Goal: Contribute content: Contribute content

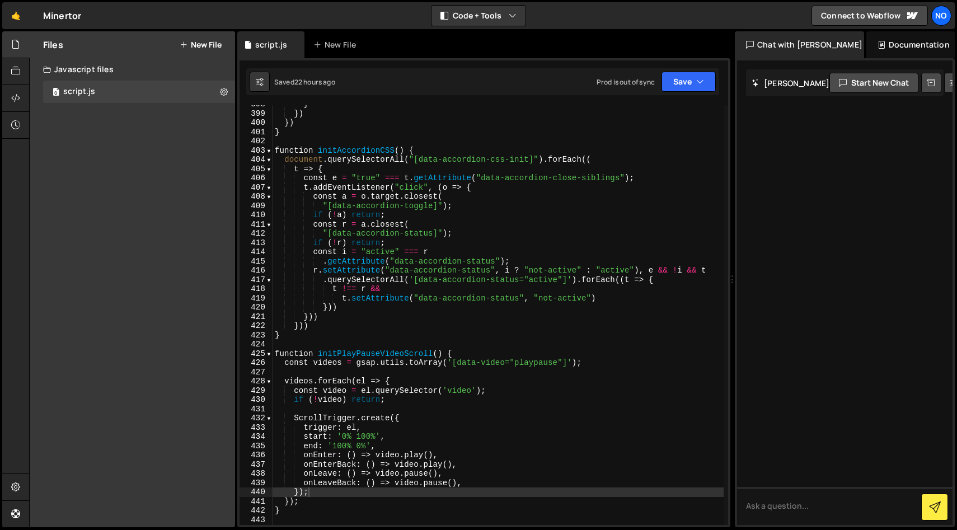
scroll to position [3680, 0]
click at [269, 149] on span at bounding box center [269, 151] width 6 height 10
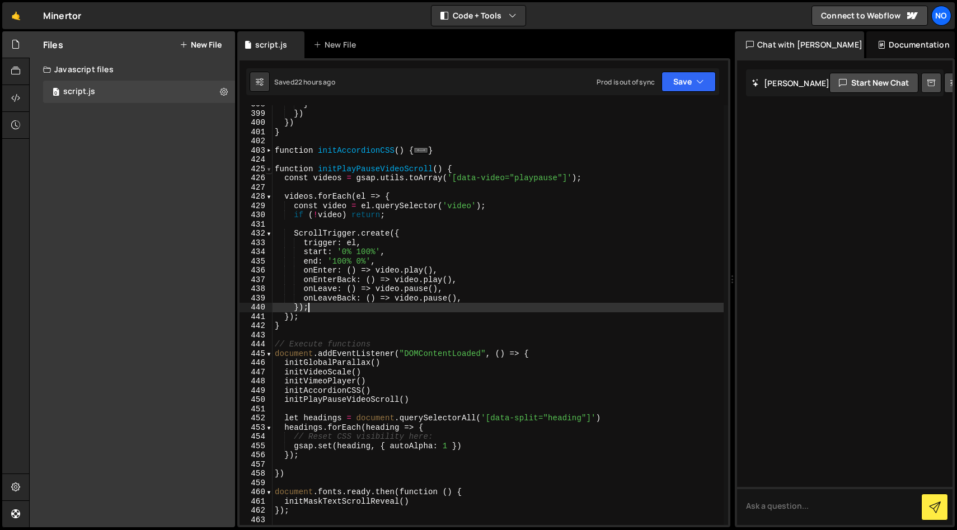
click at [266, 166] on span at bounding box center [269, 170] width 6 height 10
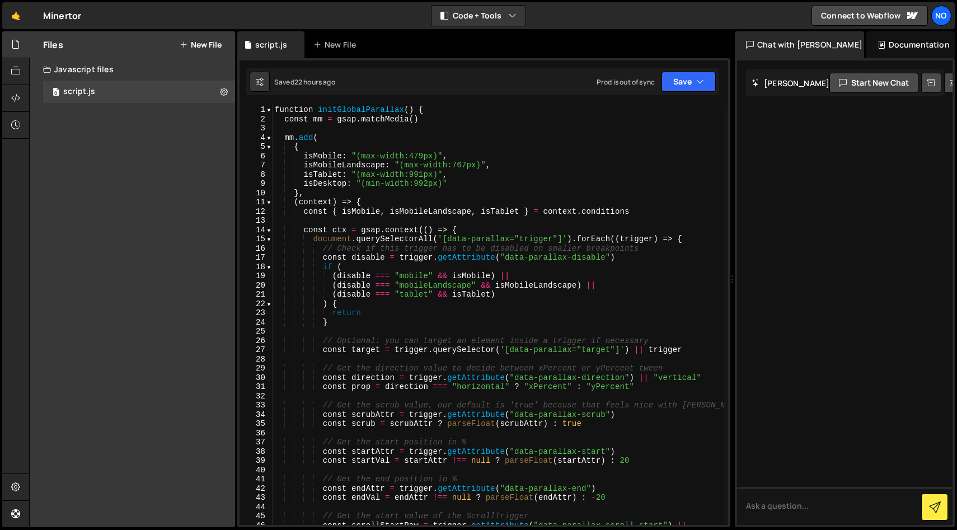
scroll to position [0, 0]
click at [267, 110] on span at bounding box center [269, 110] width 6 height 10
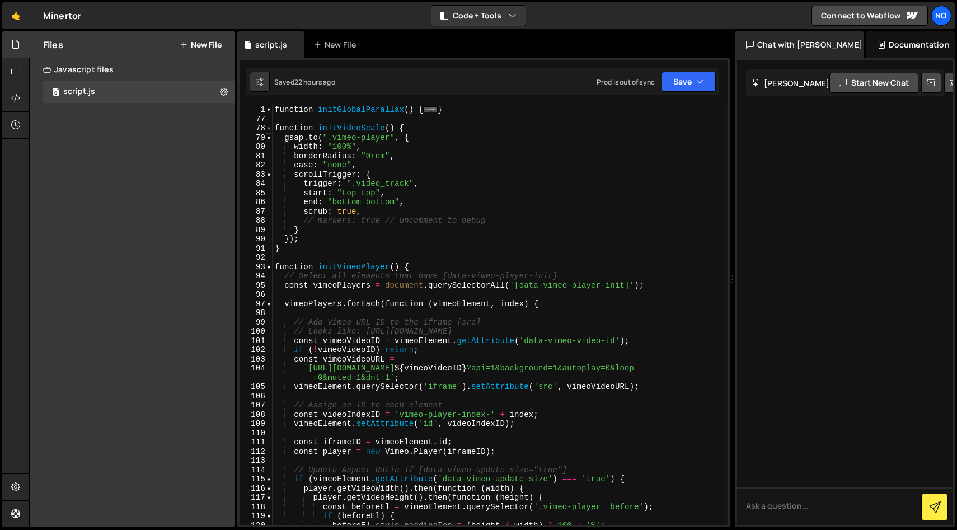
click at [269, 129] on span at bounding box center [269, 129] width 6 height 10
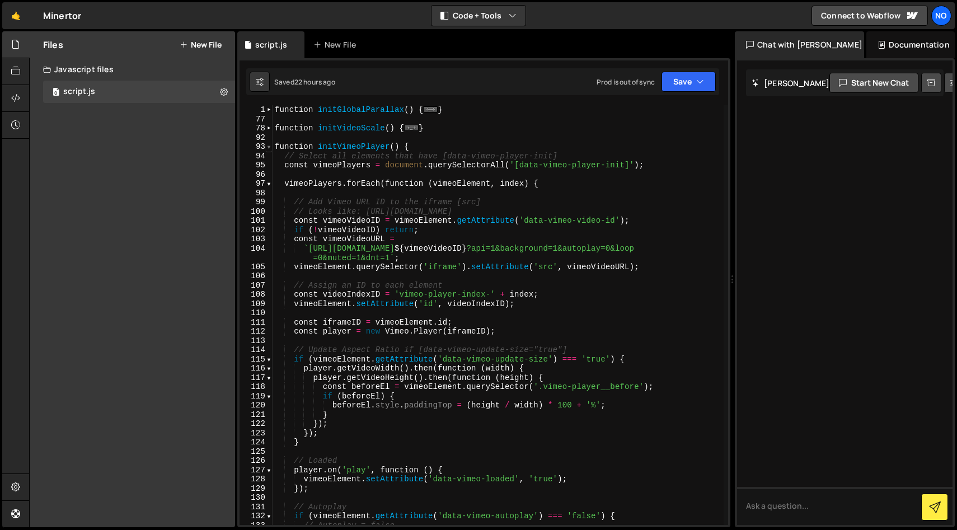
click at [269, 146] on span at bounding box center [269, 147] width 6 height 10
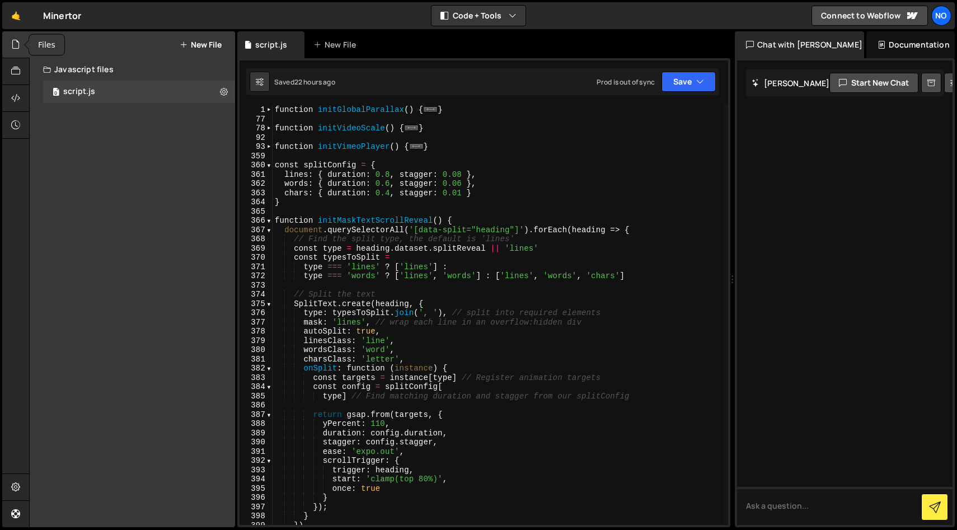
click at [15, 43] on icon at bounding box center [15, 44] width 9 height 12
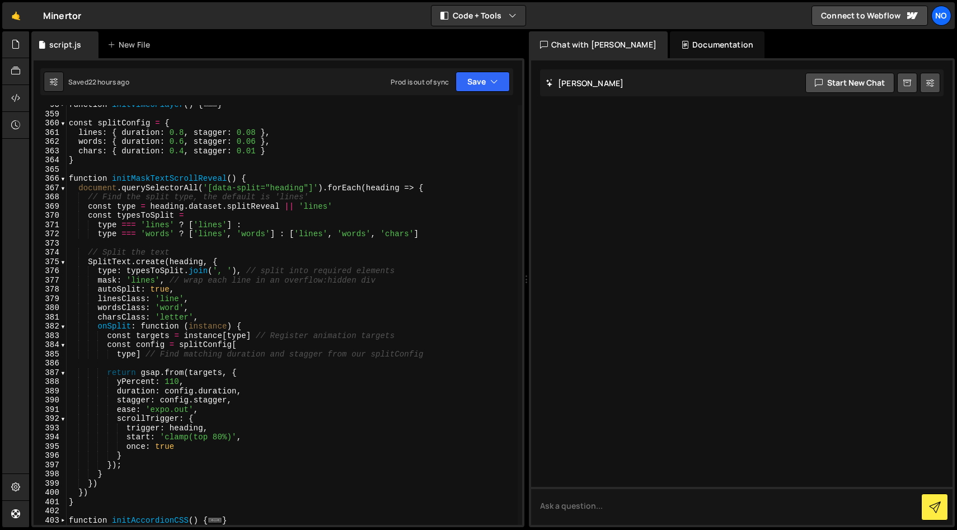
scroll to position [25, 0]
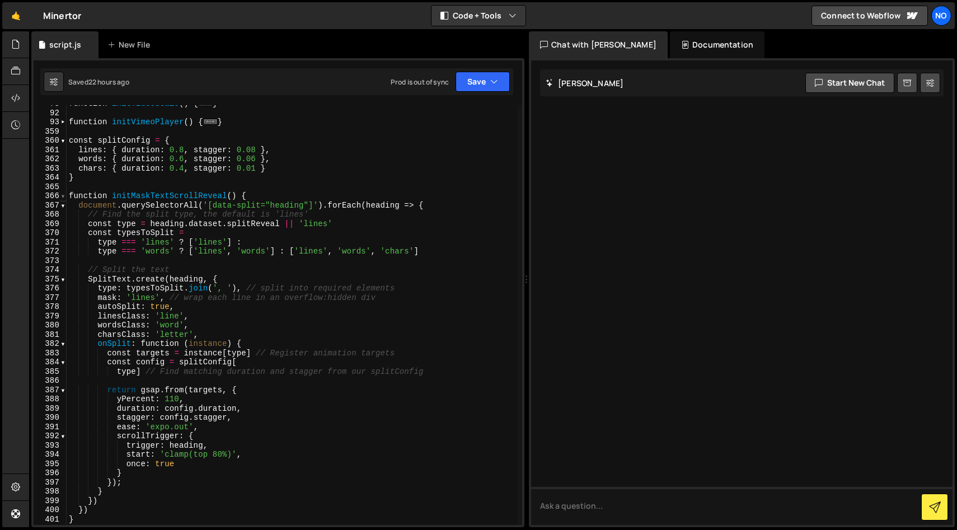
click at [61, 198] on span at bounding box center [63, 196] width 6 height 10
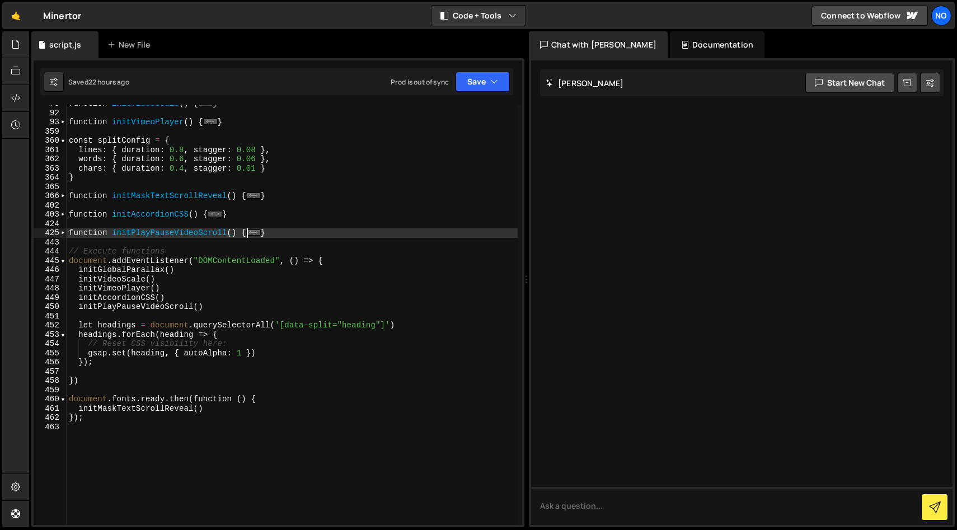
scroll to position [0, 0]
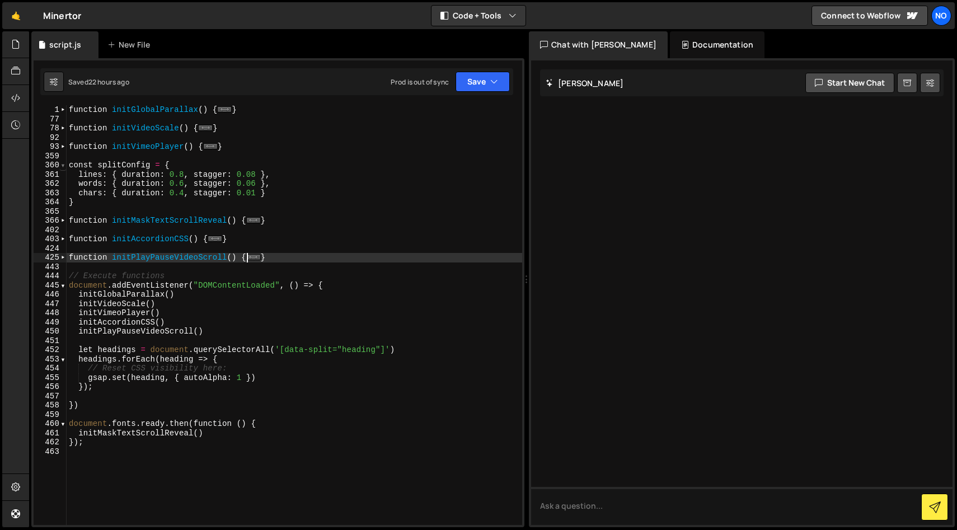
click at [61, 165] on span at bounding box center [63, 166] width 6 height 10
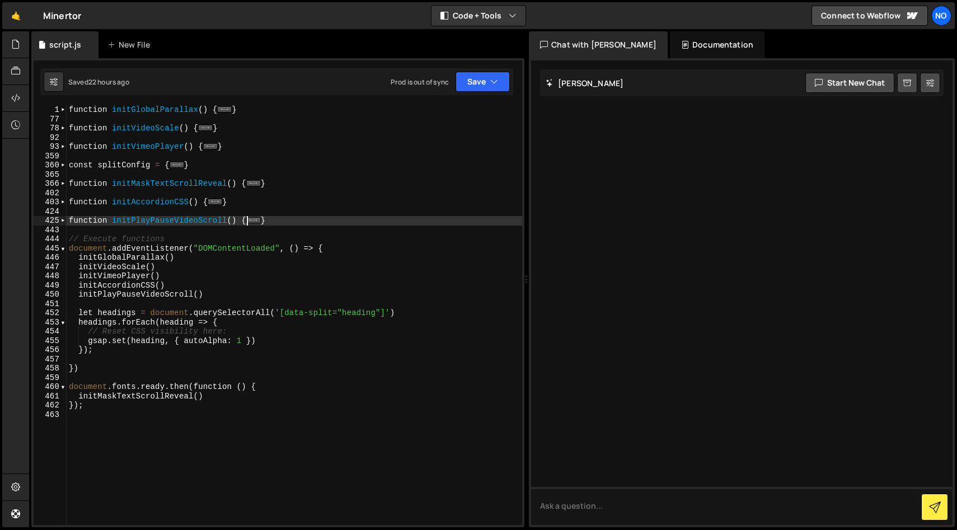
click at [83, 176] on div "function initGlobalParallax ( ) { ... } function initVideoScale ( ) { ... } fun…" at bounding box center [294, 324] width 455 height 438
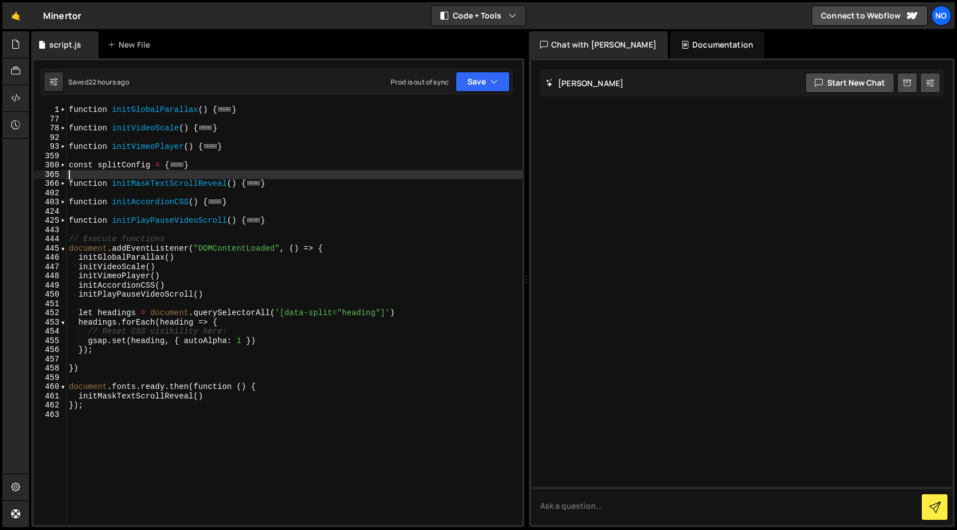
type textarea "}"
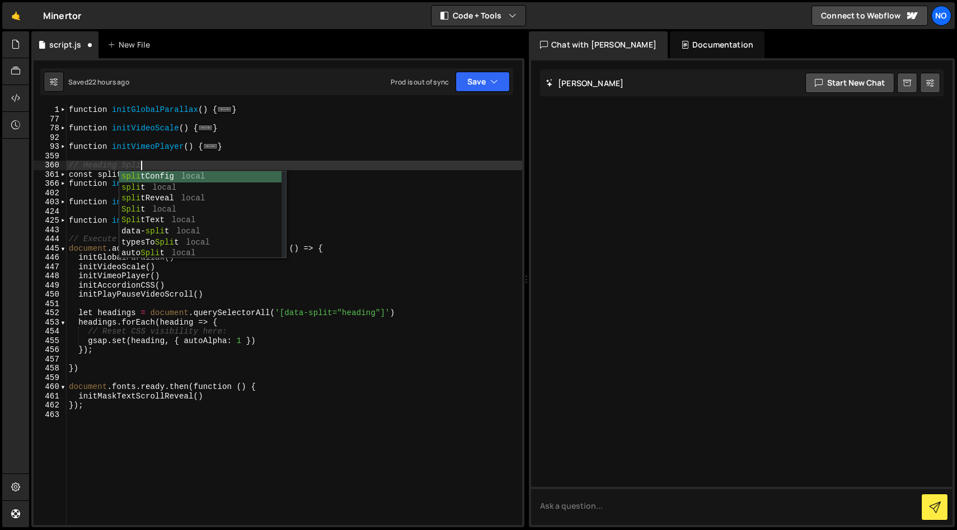
scroll to position [0, 5]
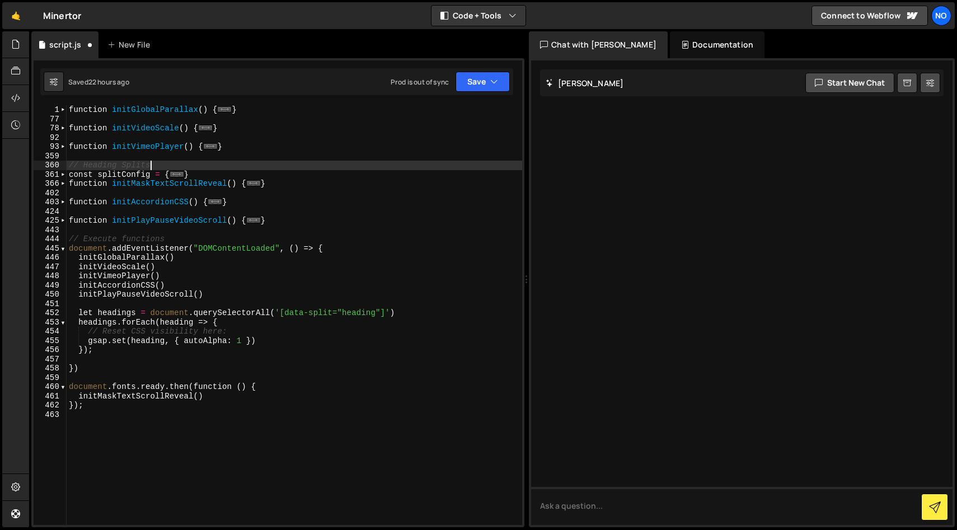
click at [372, 179] on div "function initGlobalParallax ( ) { ... } function initVideoScale ( ) { ... } fun…" at bounding box center [294, 324] width 455 height 438
type textarea "}"
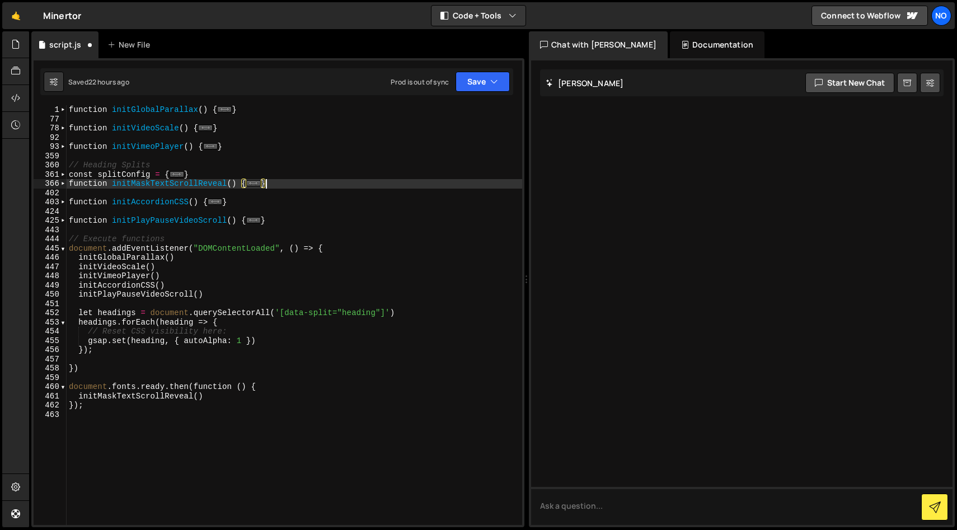
scroll to position [0, 0]
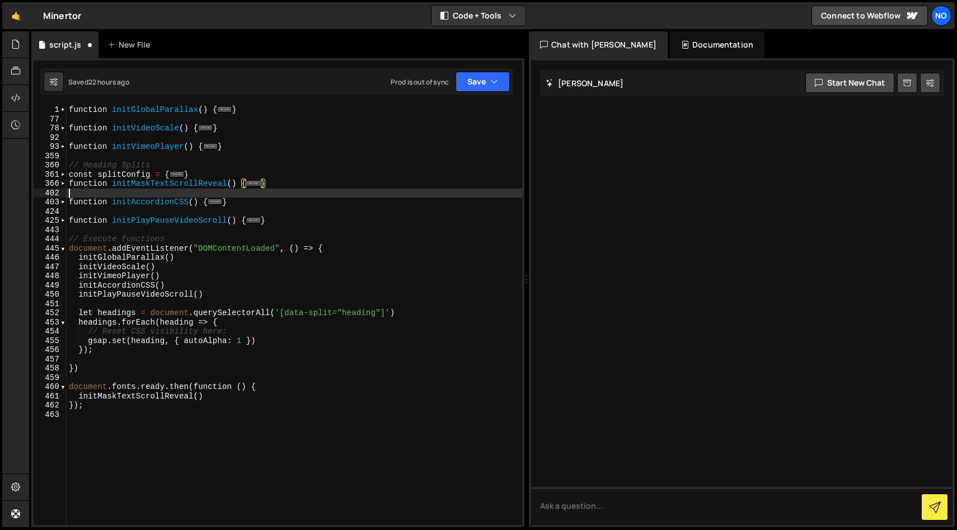
click at [140, 192] on div "function initGlobalParallax ( ) { ... } function initVideoScale ( ) { ... } fun…" at bounding box center [294, 324] width 455 height 438
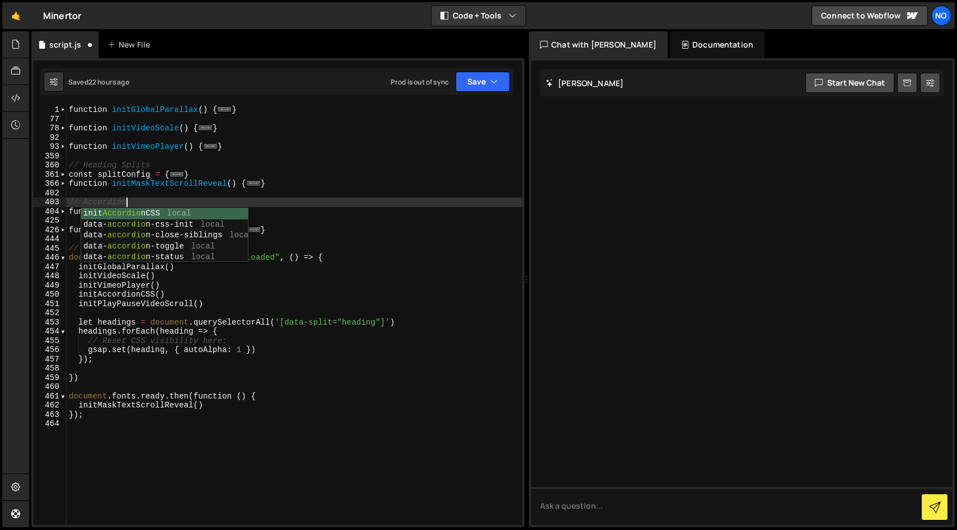
scroll to position [0, 3]
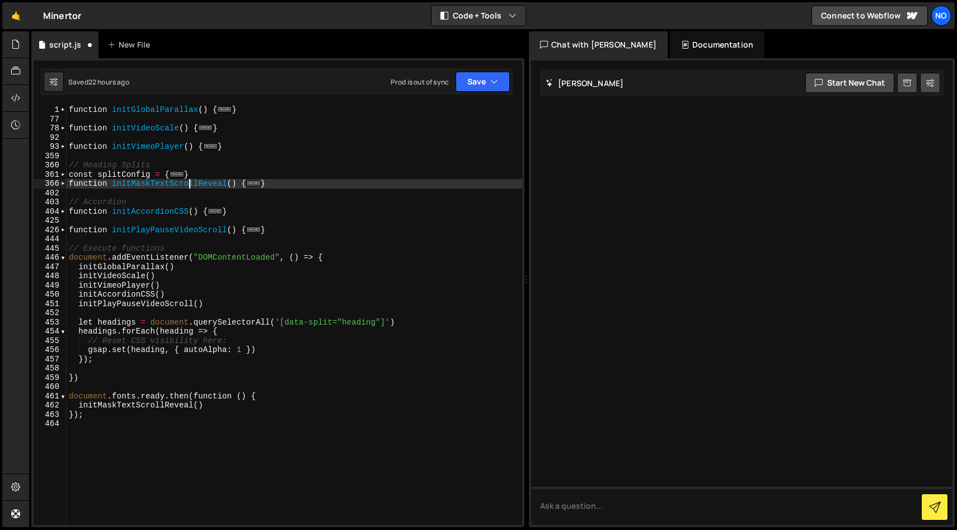
click at [187, 185] on div "function initGlobalParallax ( ) { ... } function initVideoScale ( ) { ... } fun…" at bounding box center [294, 324] width 455 height 438
click at [189, 198] on div "function initGlobalParallax ( ) { ... } function initVideoScale ( ) { ... } fun…" at bounding box center [294, 324] width 455 height 438
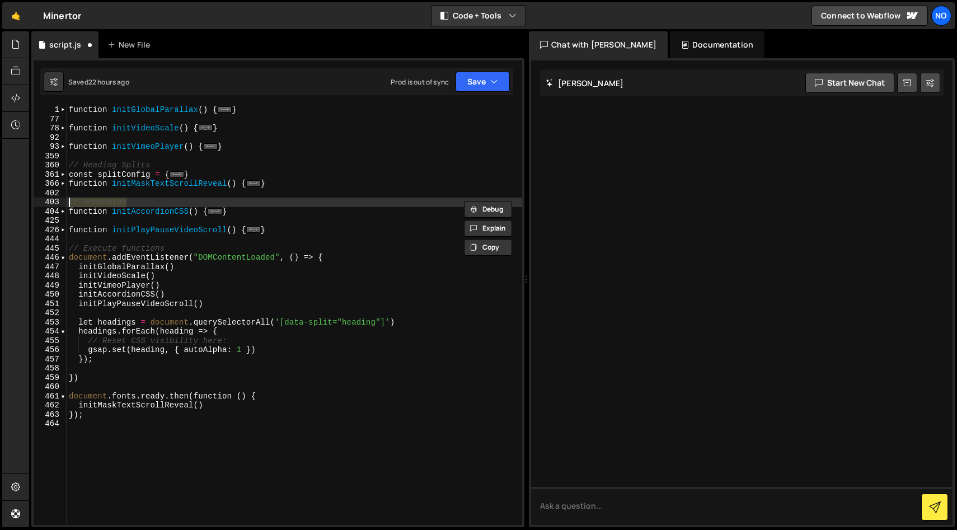
type textarea "function initAccordionCSS() {"
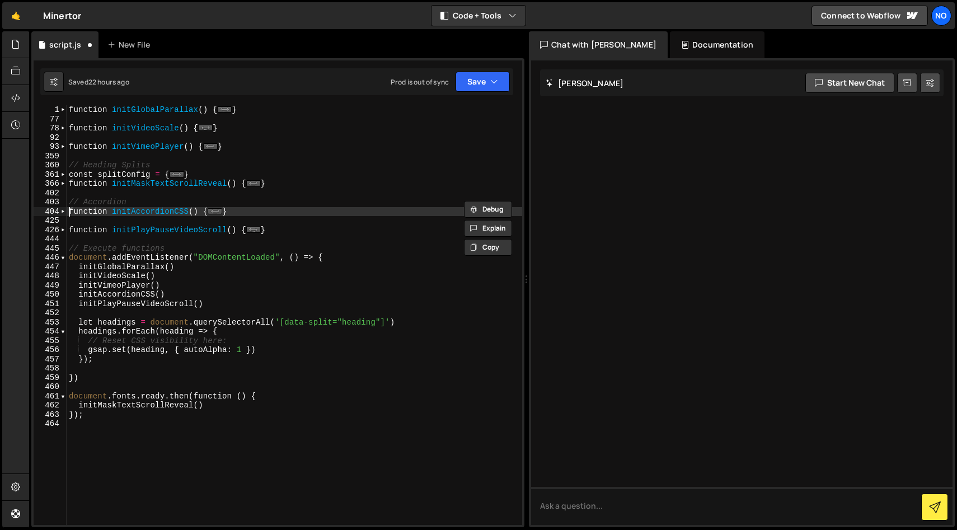
scroll to position [0, 0]
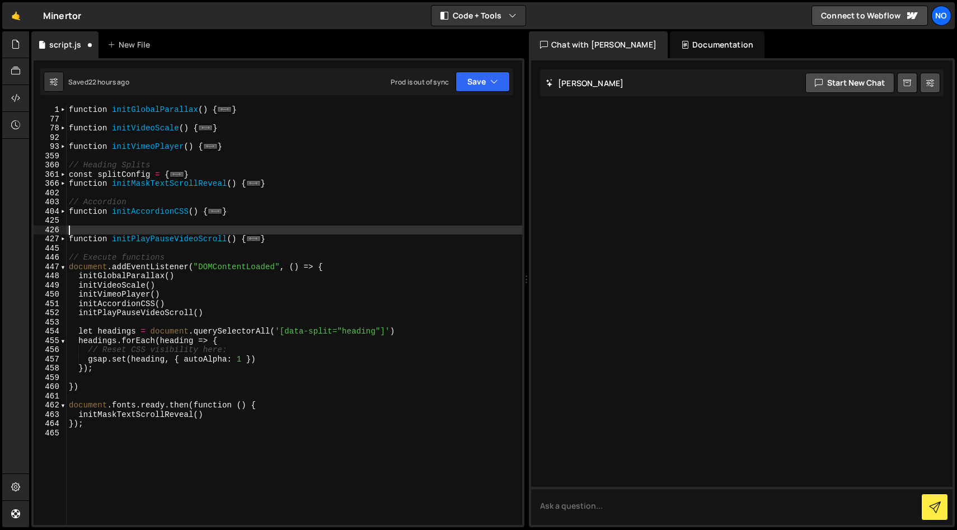
paste textarea "// Accordion"
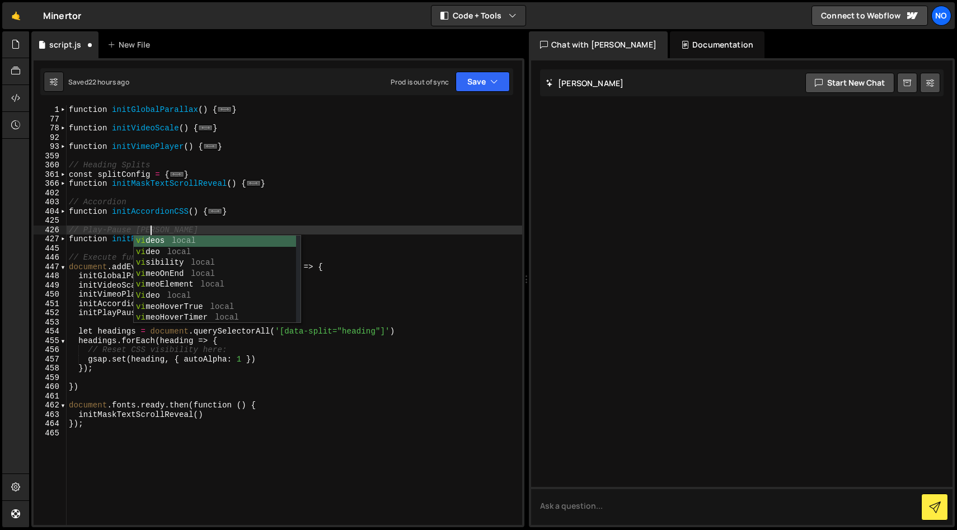
scroll to position [0, 6]
type textarea "// Play-Pause Videos"
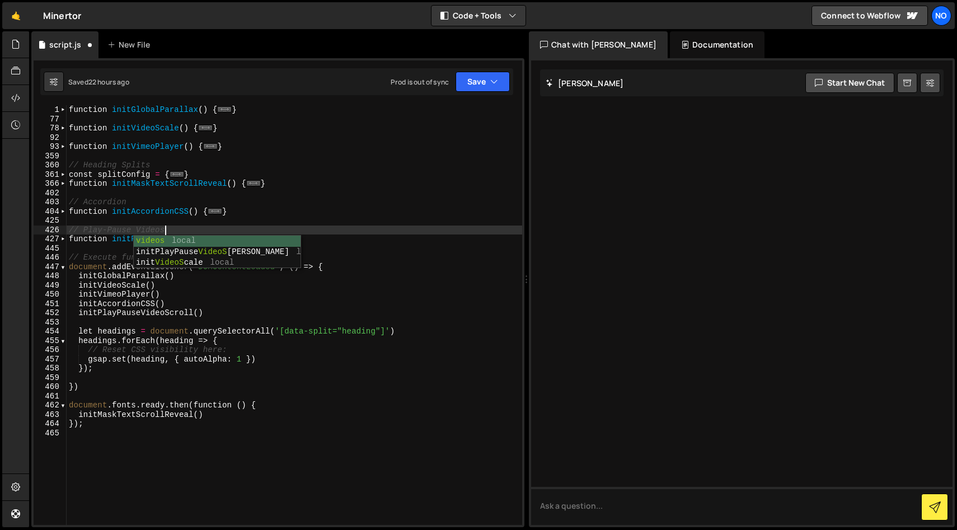
click at [201, 223] on div "function initGlobalParallax ( ) { ... } function initVideoScale ( ) { ... } fun…" at bounding box center [294, 324] width 455 height 438
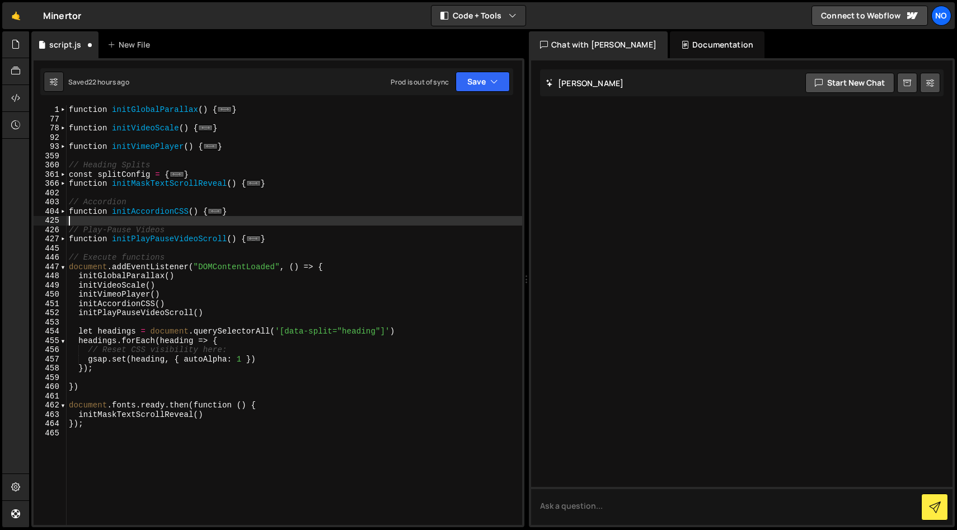
scroll to position [0, 0]
click at [143, 135] on div "function initGlobalParallax ( ) { ... } function initVideoScale ( ) { ... } fun…" at bounding box center [294, 324] width 455 height 438
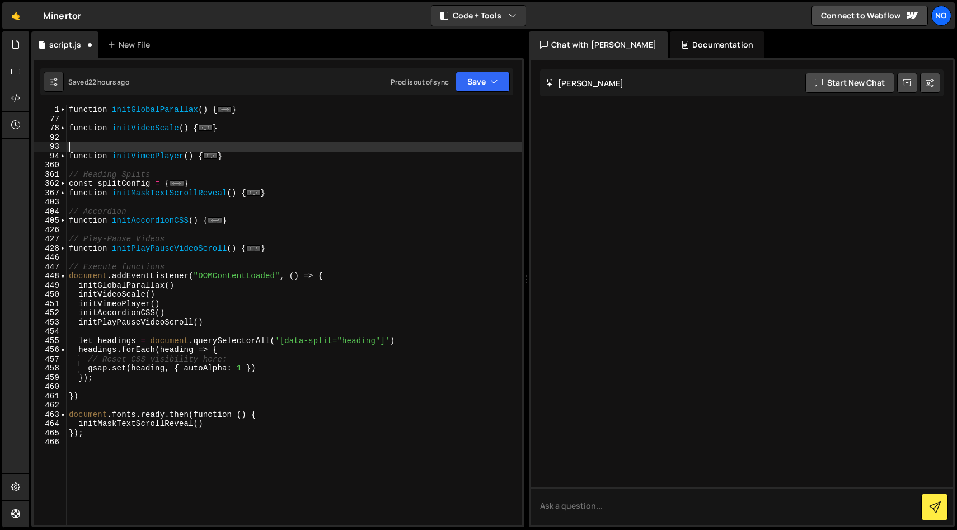
paste textarea "// Accordion"
click at [112, 143] on div "function initGlobalParallax ( ) { ... } function initVideoScale ( ) { ... } // …" at bounding box center [294, 324] width 455 height 438
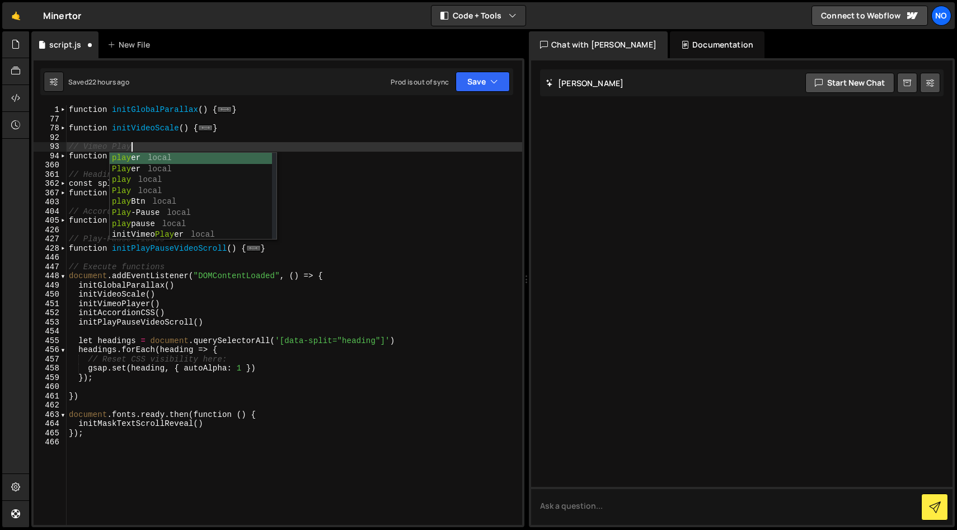
type textarea "// Vimeo Player"
click at [129, 118] on div "function initGlobalParallax ( ) { ... } function initVideoScale ( ) { ... } // …" at bounding box center [294, 324] width 455 height 438
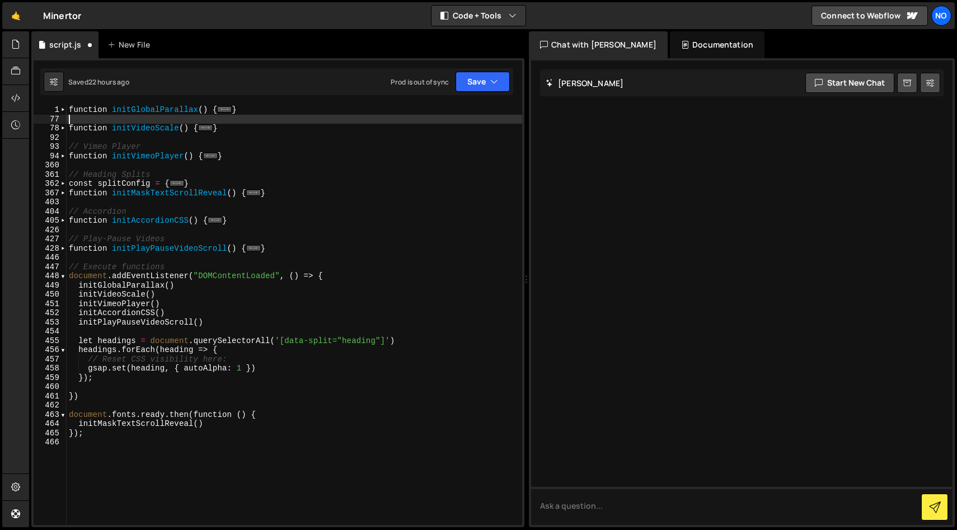
scroll to position [0, 0]
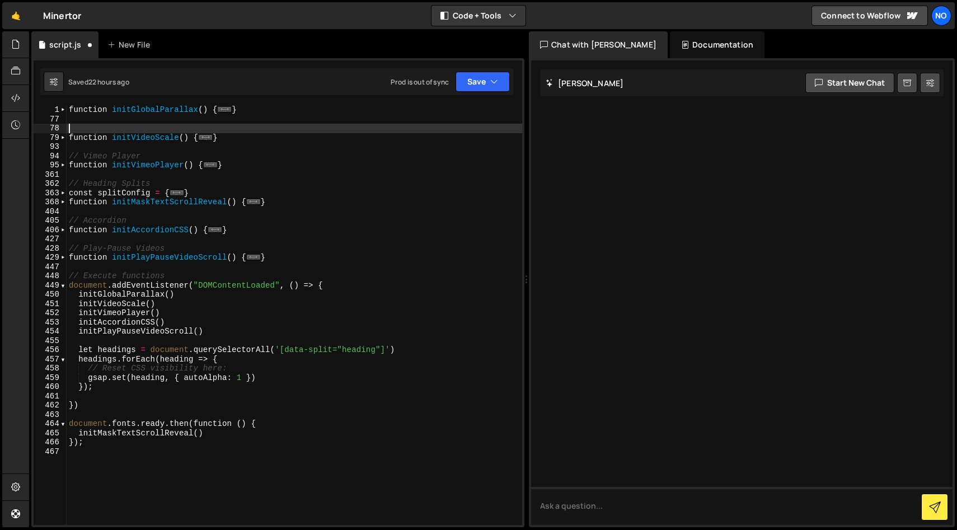
paste textarea "// Accordion"
click at [111, 128] on div "function initGlobalParallax ( ) { ... } // Accordion function initVideoScale ( …" at bounding box center [294, 324] width 455 height 438
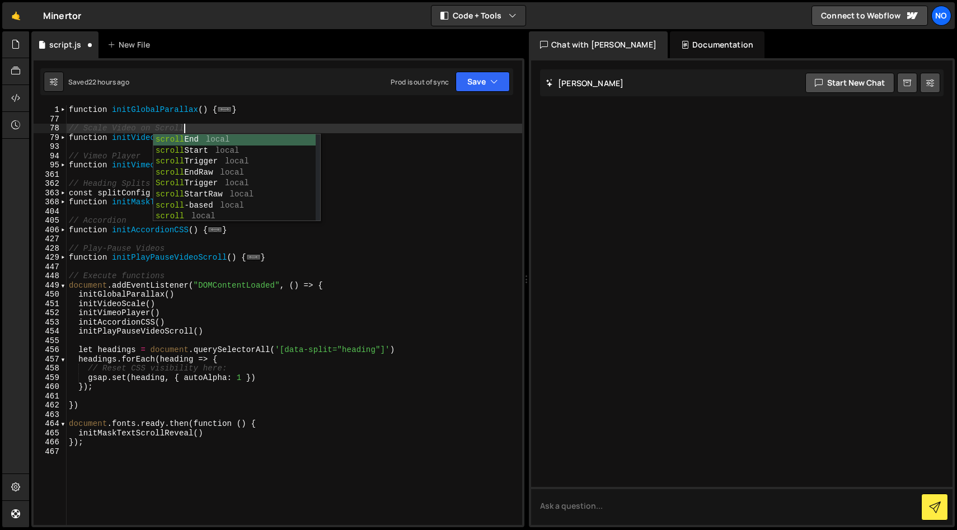
scroll to position [0, 7]
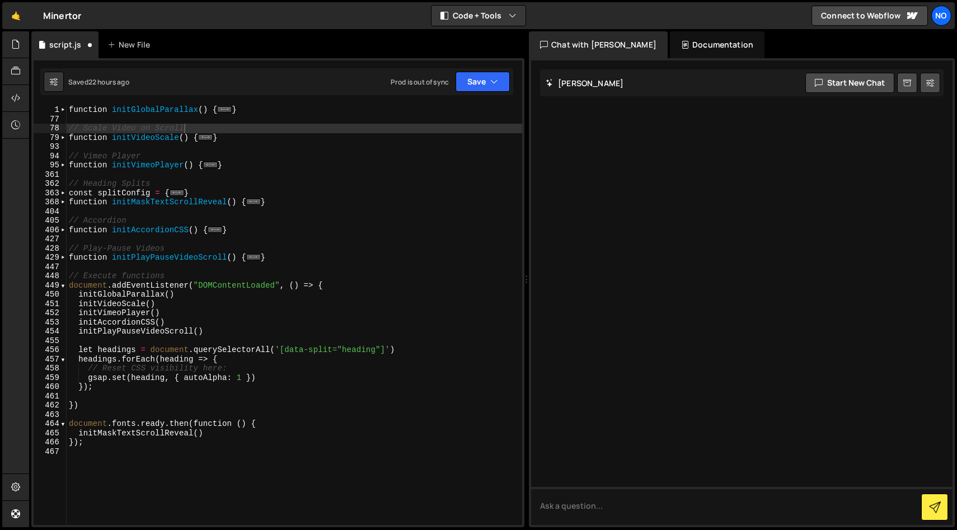
click at [82, 100] on div "1 Type cmd + s to save your Javascript file. הההההההההההההההההההההההההההההההההה…" at bounding box center [277, 292] width 493 height 469
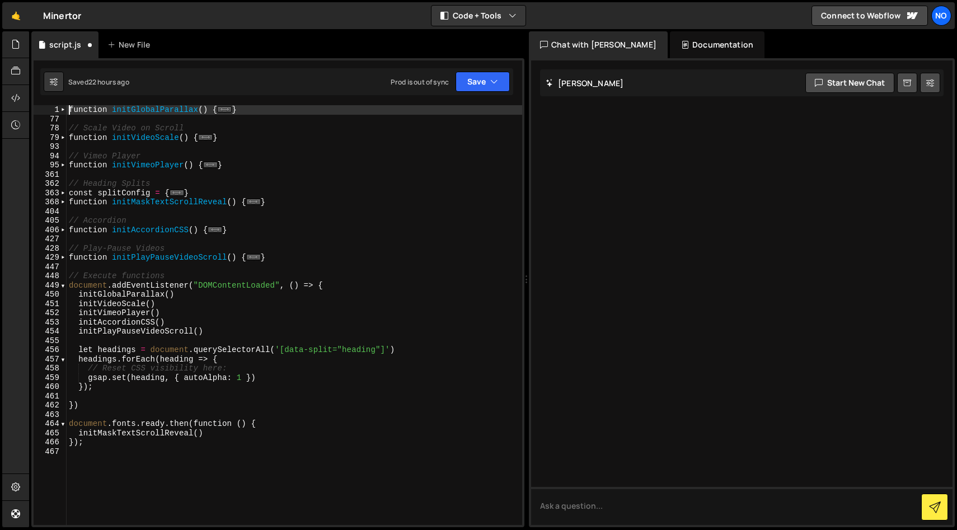
click at [69, 110] on div "function initGlobalParallax ( ) { ... } // Scale Video on Scroll function initV…" at bounding box center [294, 324] width 455 height 438
type textarea "function initGlobalParallax() {"
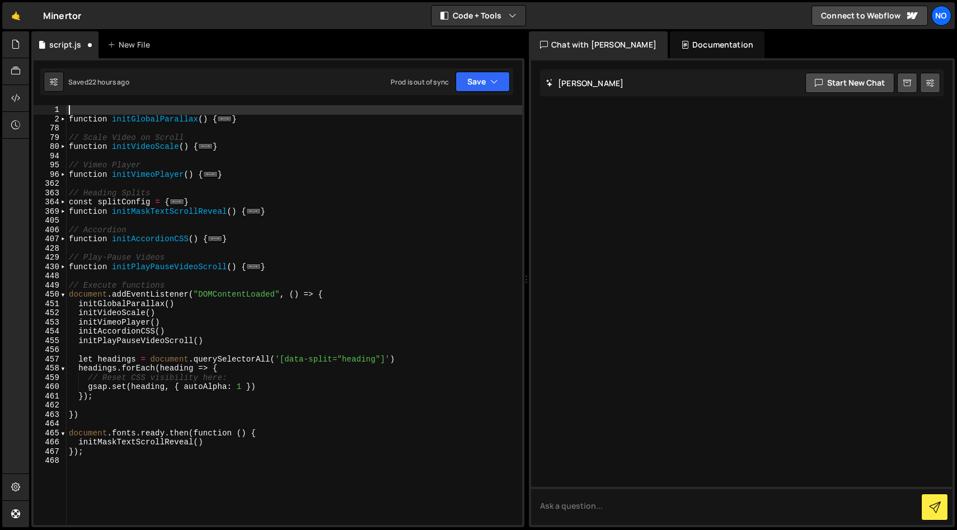
scroll to position [0, 0]
paste textarea "// Accordion"
click at [96, 109] on div "// Accordion function initGlobalParallax ( ) { ... } // Scale Video on Scroll f…" at bounding box center [294, 324] width 455 height 438
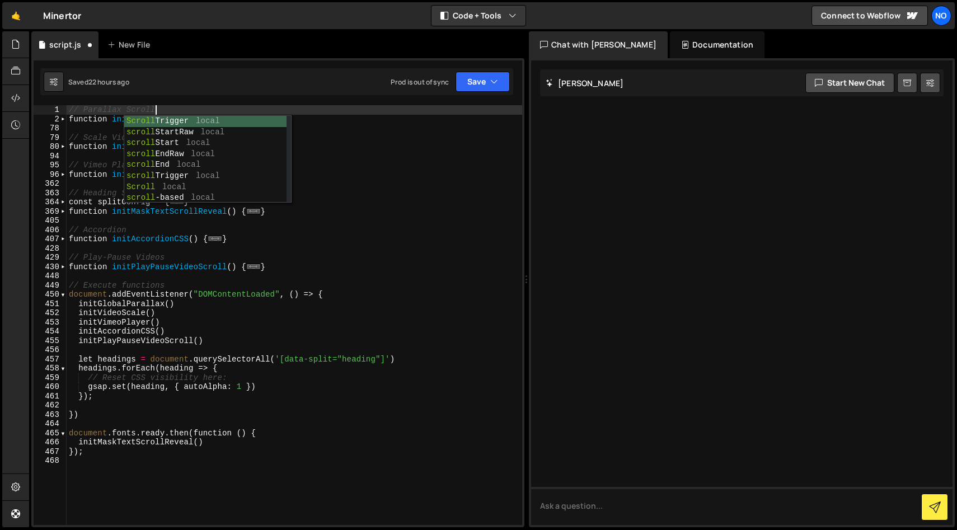
scroll to position [0, 5]
click at [376, 122] on div "// Parallax Scroll function initGlobalParallax ( ) { ... } // Scale Video on Sc…" at bounding box center [294, 324] width 455 height 438
type textarea "}"
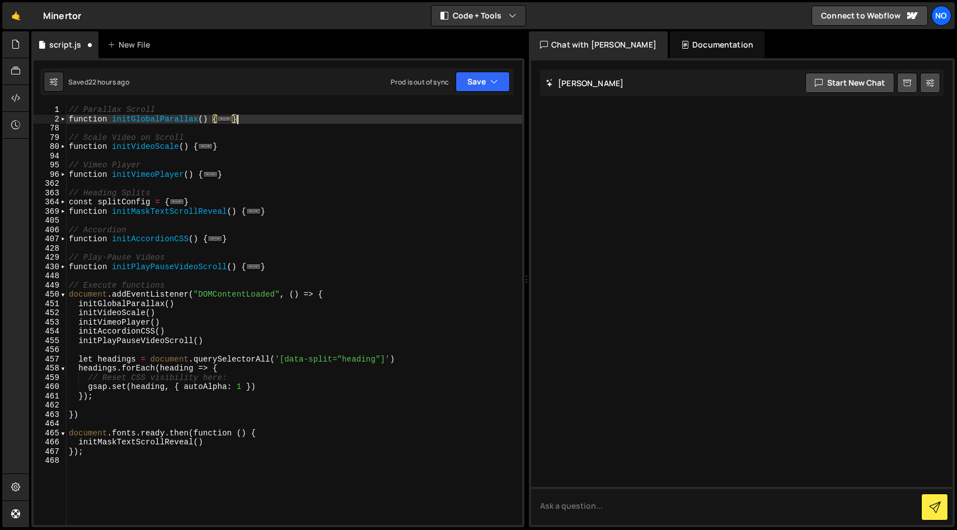
scroll to position [0, 0]
click at [368, 129] on div "// Parallax Scroll function initGlobalParallax ( ) { ... } // Scale Video on Sc…" at bounding box center [294, 324] width 455 height 438
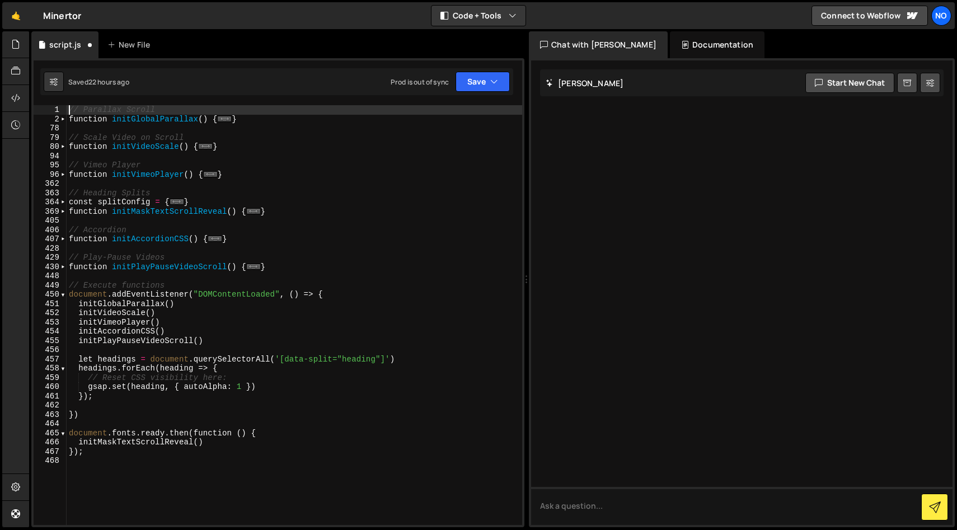
click at [69, 109] on div "// Parallax Scroll function initGlobalParallax ( ) { ... } // Scale Video on Sc…" at bounding box center [294, 324] width 455 height 438
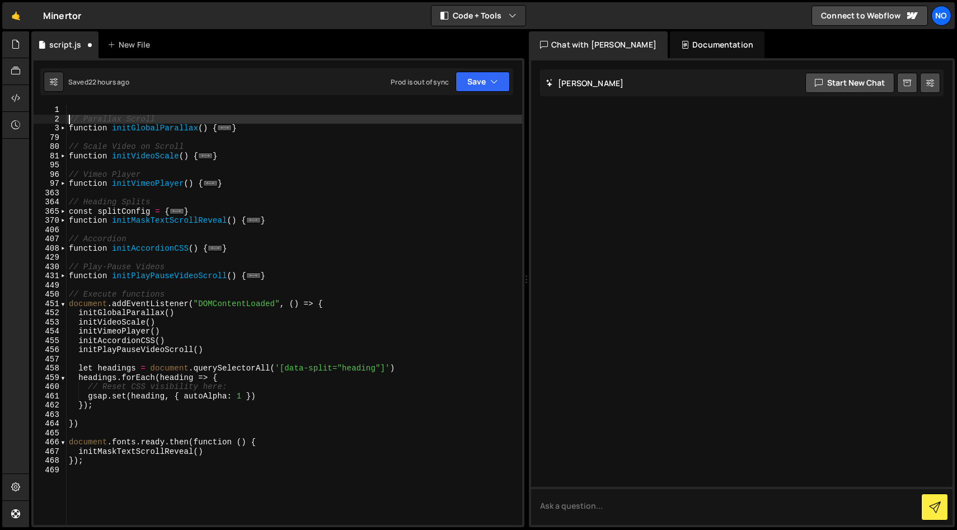
type textarea "// Parallax Scroll"
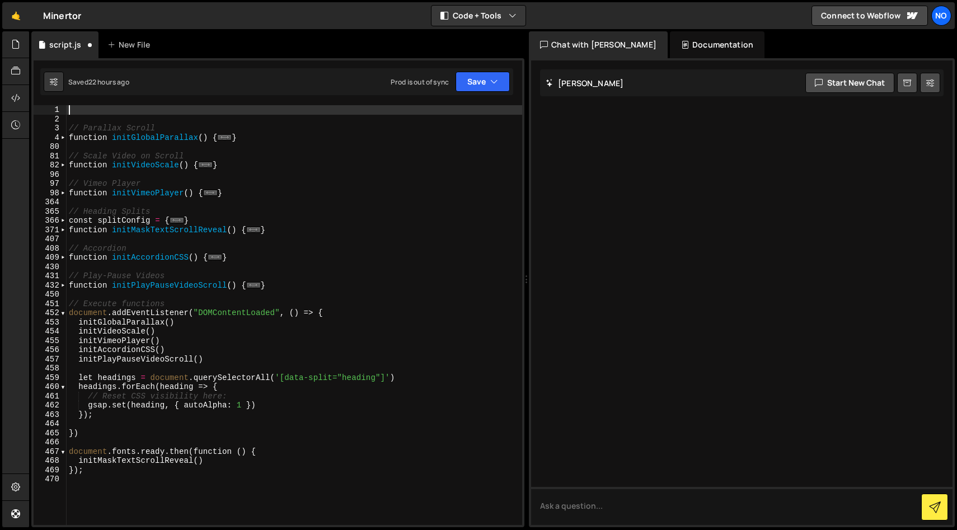
click at [142, 107] on div "// Parallax Scroll function initGlobalParallax ( ) { ... } // Scale Video on Sc…" at bounding box center [294, 324] width 455 height 438
paste textarea "// Accordion"
click at [110, 108] on div "// Accordion // Parallax Scroll function initGlobalParallax ( ) { ... } // Scal…" at bounding box center [294, 324] width 455 height 438
type textarea "// Page Load"
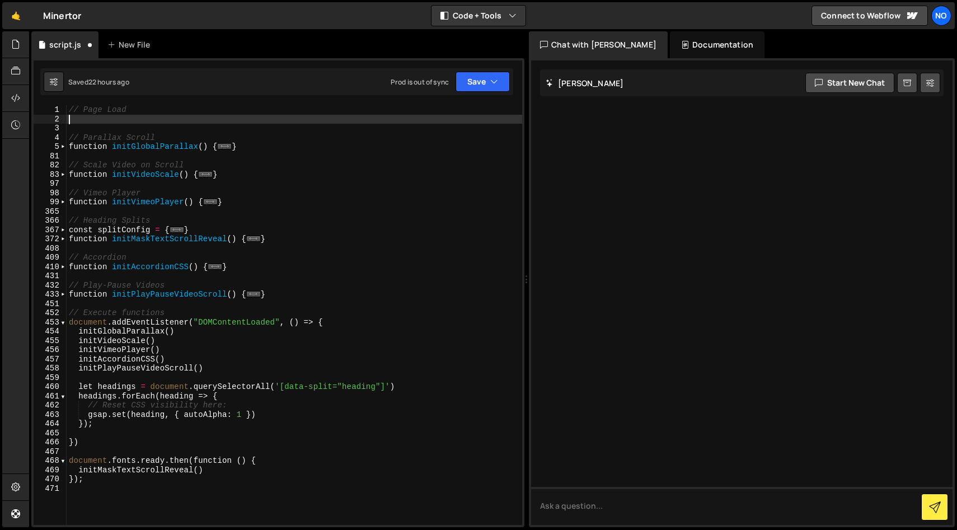
click at [162, 108] on div "// Page Load // Parallax Scroll function initGlobalParallax ( ) { ... } // Scal…" at bounding box center [294, 324] width 455 height 438
type textarea "// Page Load"
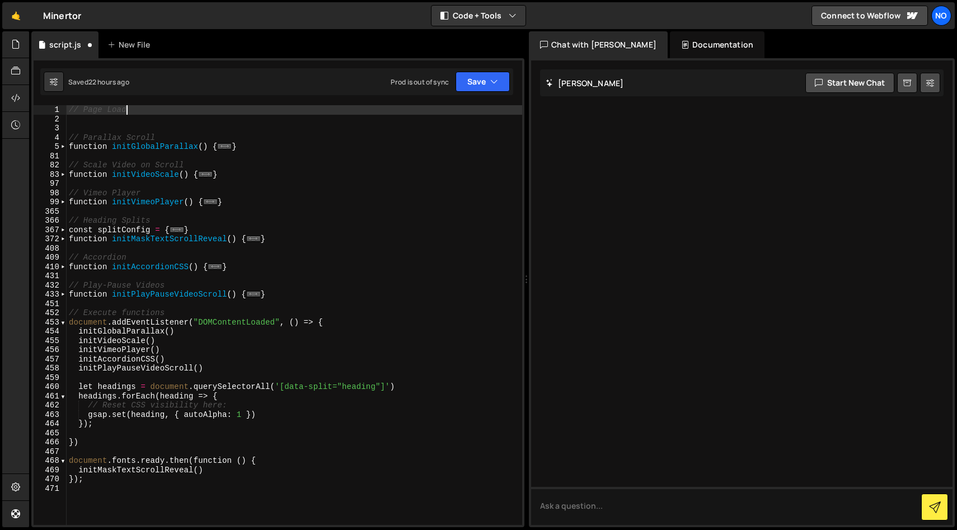
click at [160, 121] on div "// Page Load // Parallax Scroll function initGlobalParallax ( ) { ... } // Scal…" at bounding box center [294, 324] width 455 height 438
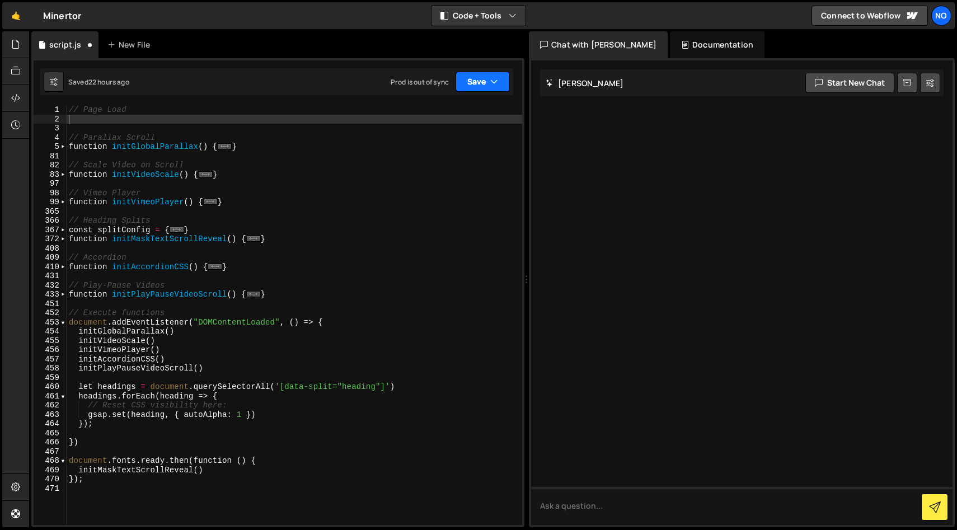
click at [504, 77] on button "Save" at bounding box center [482, 82] width 54 height 20
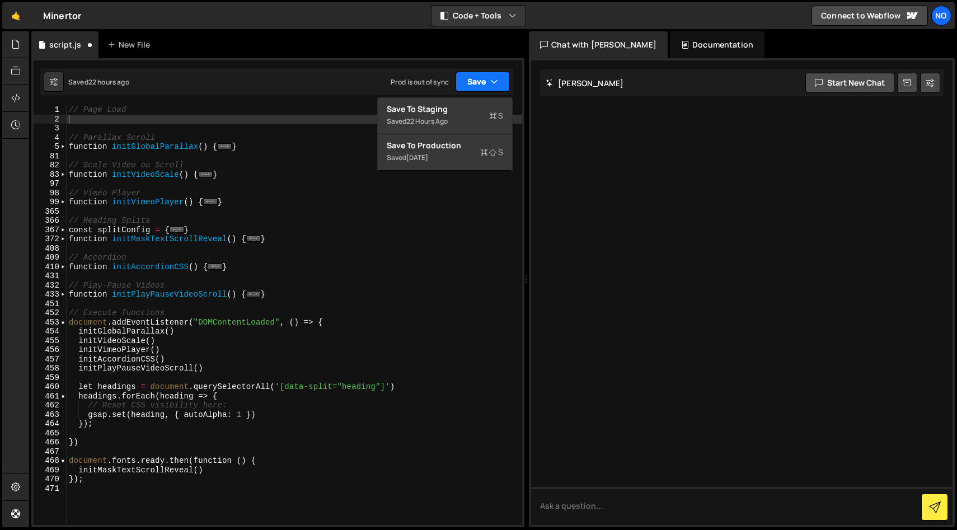
click at [504, 77] on button "Save" at bounding box center [482, 82] width 54 height 20
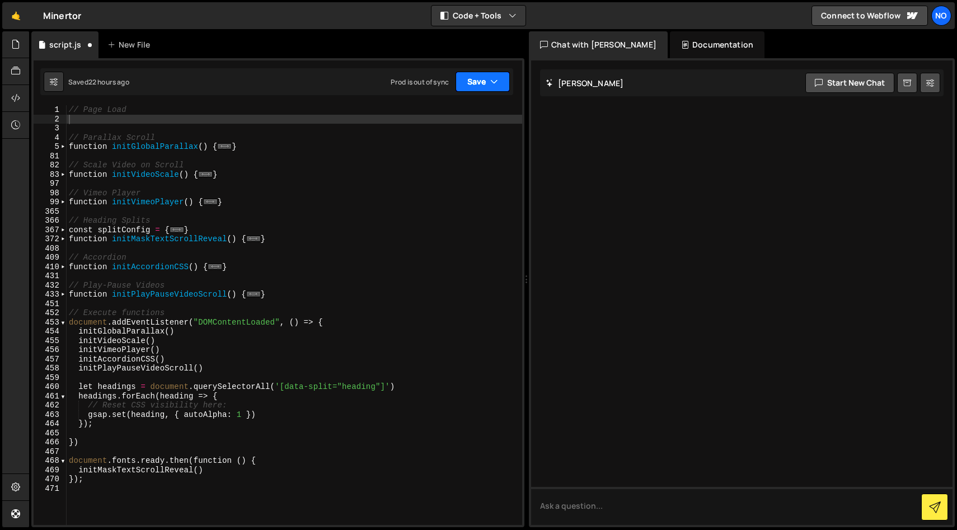
click at [504, 77] on button "Save" at bounding box center [482, 82] width 54 height 20
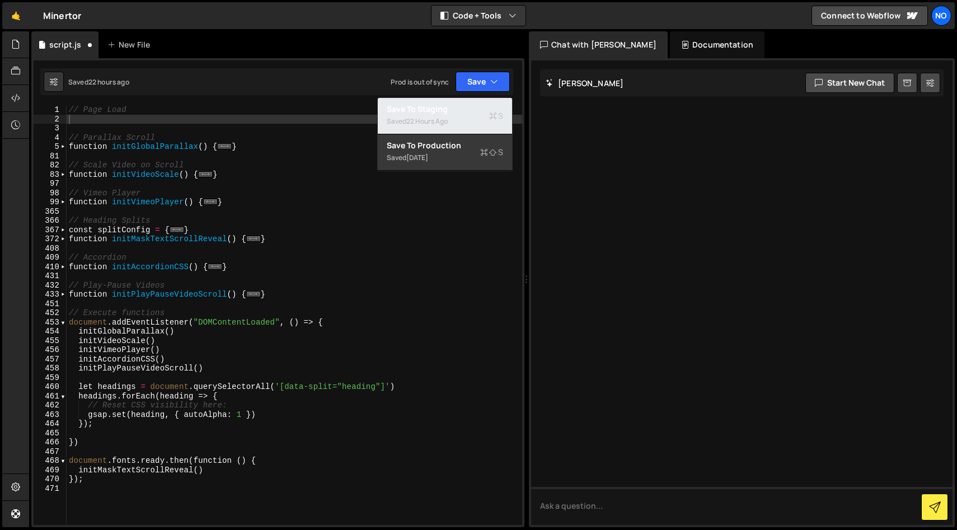
click at [492, 109] on div "Save to Staging S" at bounding box center [445, 109] width 116 height 11
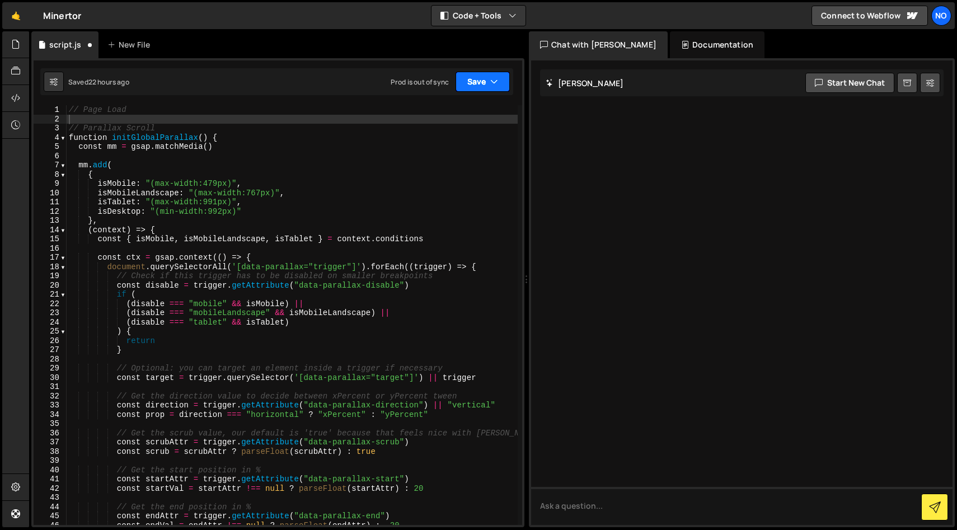
click at [499, 77] on button "Save" at bounding box center [482, 82] width 54 height 20
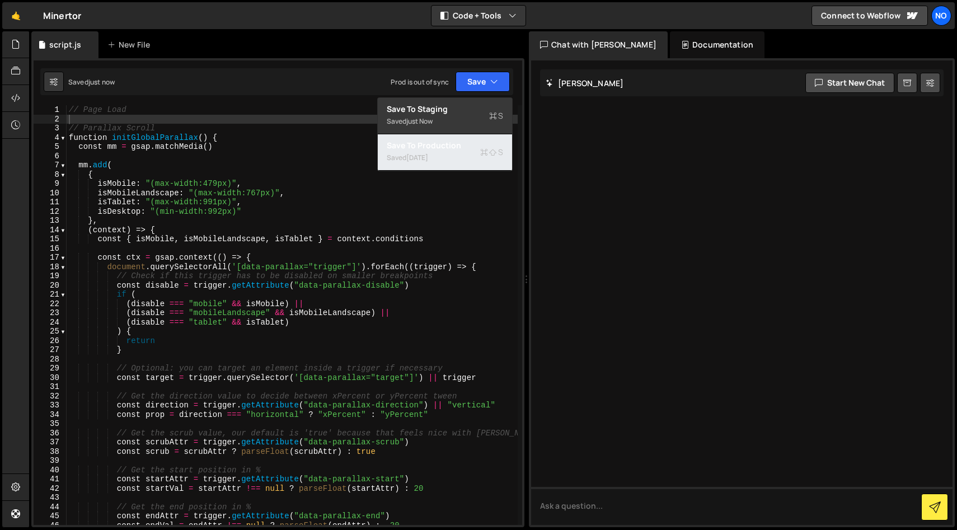
click at [486, 148] on icon at bounding box center [484, 152] width 8 height 11
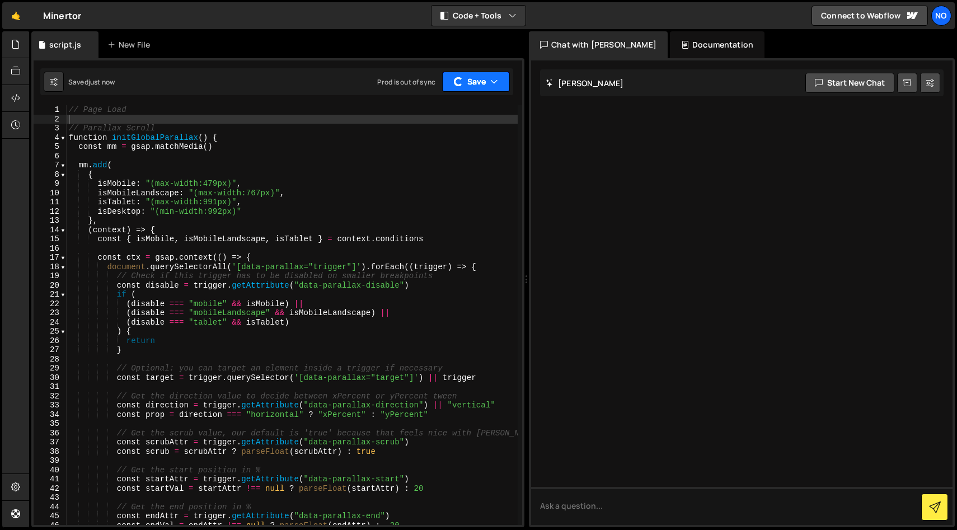
click at [501, 87] on button "Save" at bounding box center [476, 82] width 68 height 20
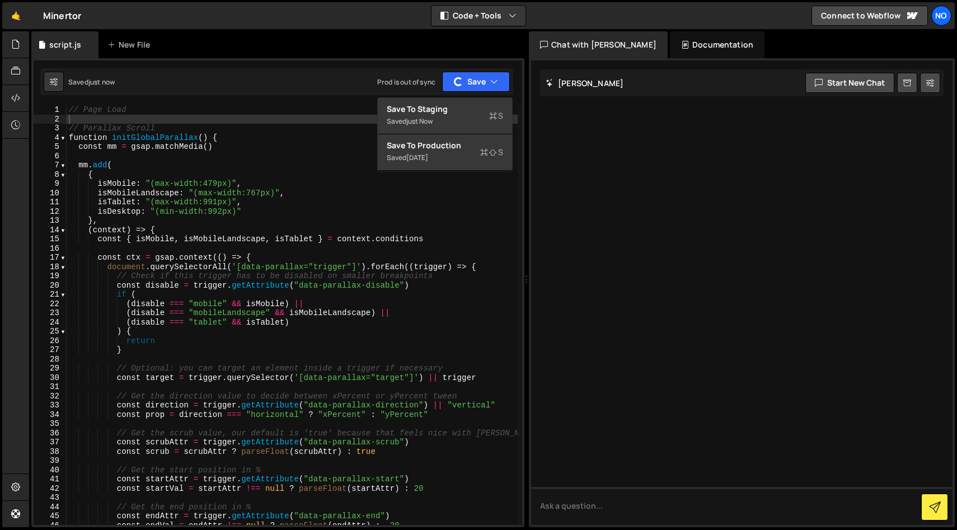
click at [297, 78] on div "Saved just now Prod is out of sync Upgrade to Edit Save Save to Staging S Saved…" at bounding box center [276, 81] width 473 height 27
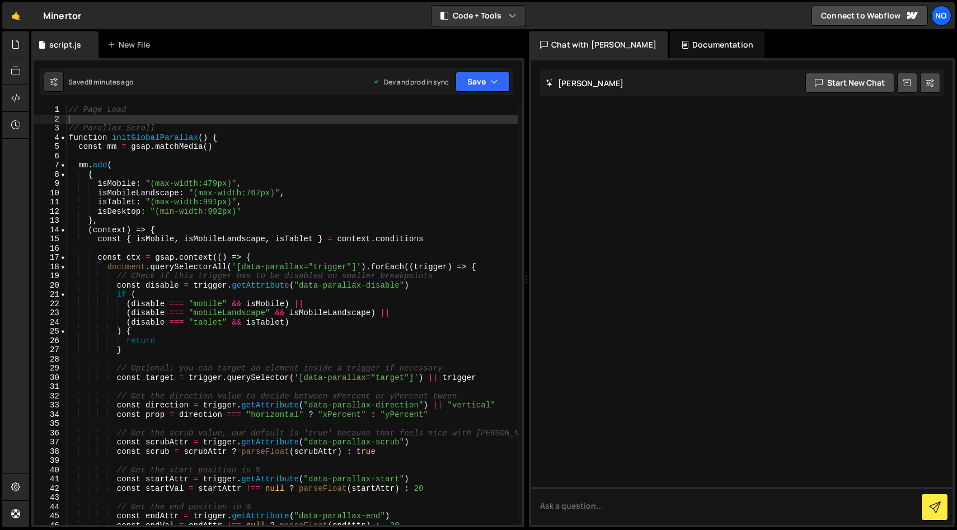
click at [153, 119] on div "// Page Load // Parallax Scroll function initGlobalParallax ( ) { const mm = gs…" at bounding box center [292, 324] width 451 height 438
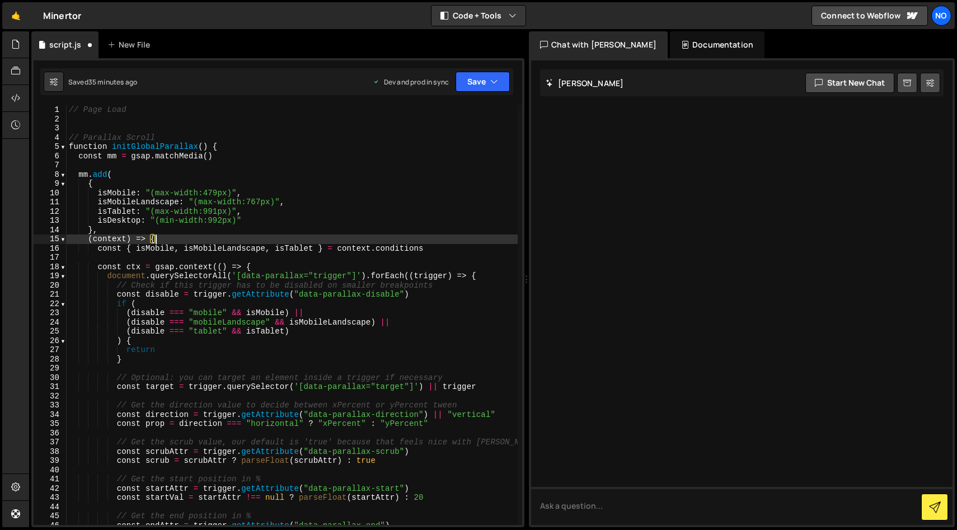
click at [245, 241] on div "// Page Load // Parallax Scroll function initGlobalParallax ( ) { const mm = gs…" at bounding box center [292, 324] width 451 height 438
type textarea "(context) => {"
click at [15, 17] on link "🤙" at bounding box center [15, 15] width 27 height 27
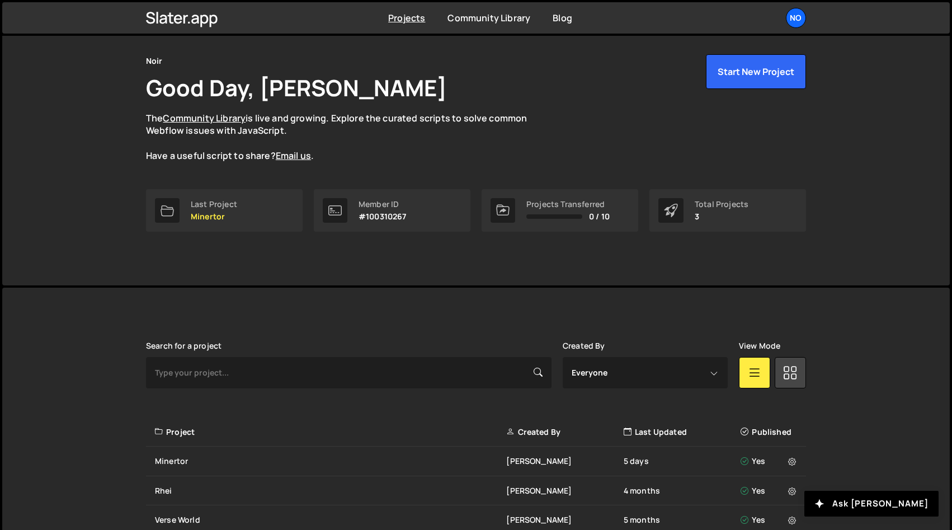
scroll to position [96, 0]
